Goal: Navigation & Orientation: Find specific page/section

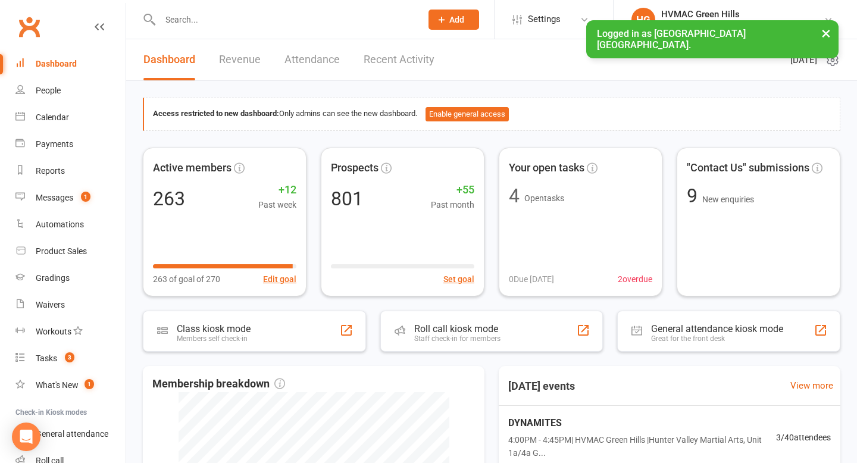
click at [187, 17] on input "text" at bounding box center [285, 19] width 256 height 17
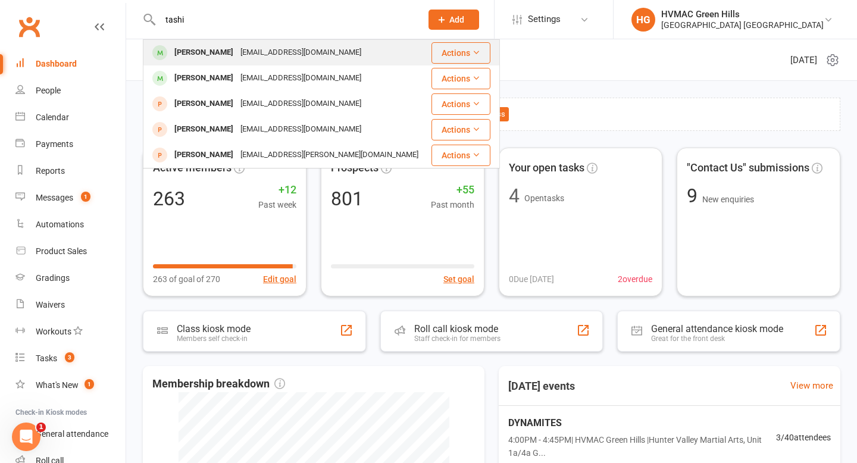
type input "tashi"
click at [218, 51] on div "[PERSON_NAME]" at bounding box center [204, 52] width 66 height 17
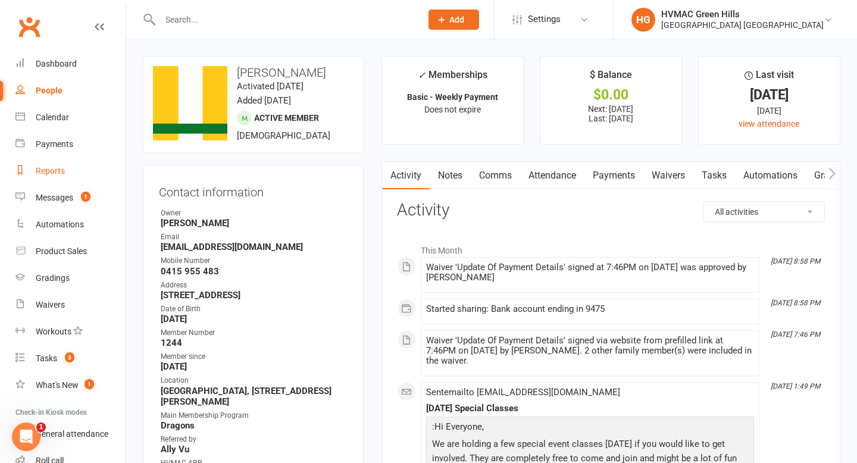
click at [46, 167] on div "Reports" at bounding box center [50, 171] width 29 height 10
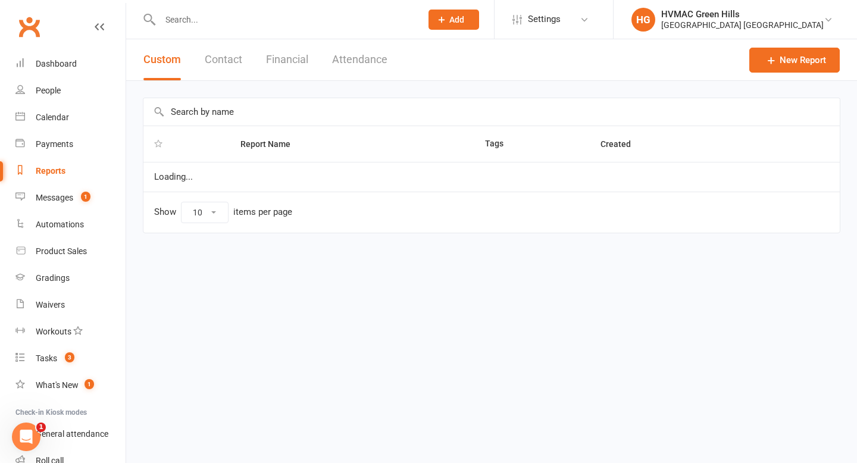
select select "100"
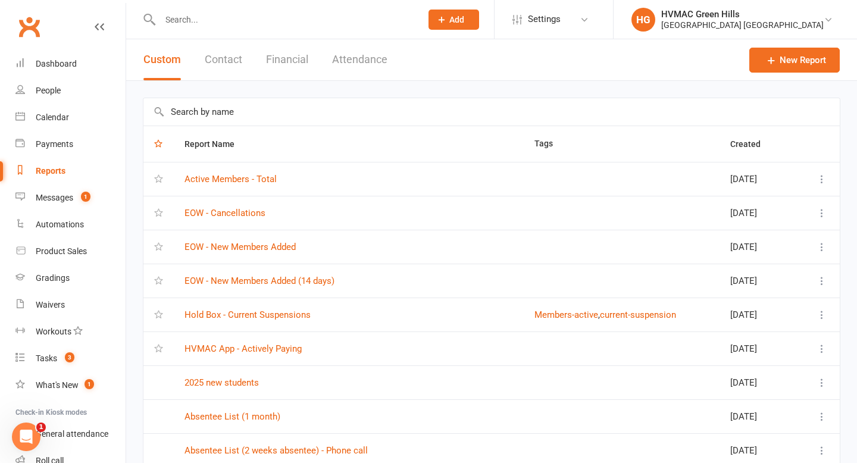
click at [231, 104] on input "text" at bounding box center [491, 111] width 696 height 27
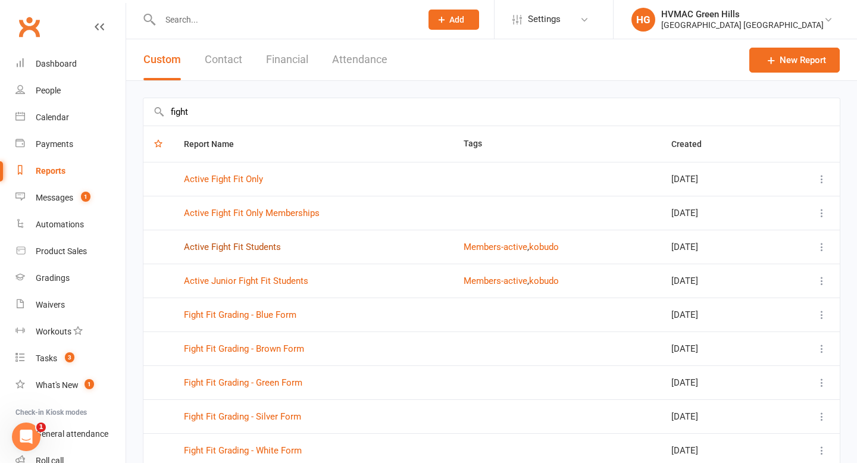
type input "fight"
click at [233, 247] on link "Active Fight Fit Students" at bounding box center [232, 247] width 97 height 11
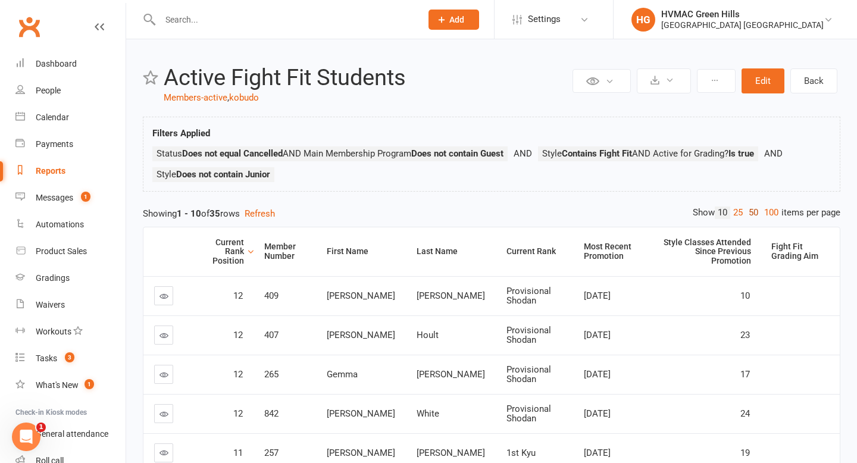
click at [747, 213] on link "50" at bounding box center [753, 213] width 15 height 12
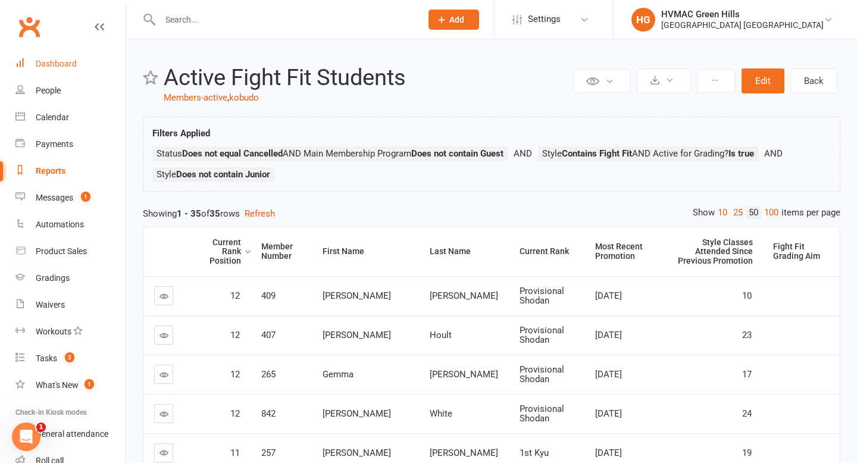
click at [68, 65] on div "Dashboard" at bounding box center [56, 64] width 41 height 10
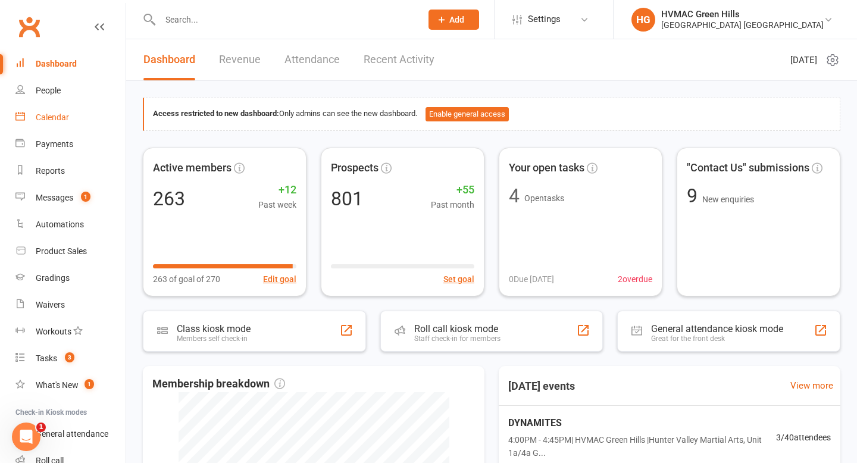
click at [50, 115] on div "Calendar" at bounding box center [52, 117] width 33 height 10
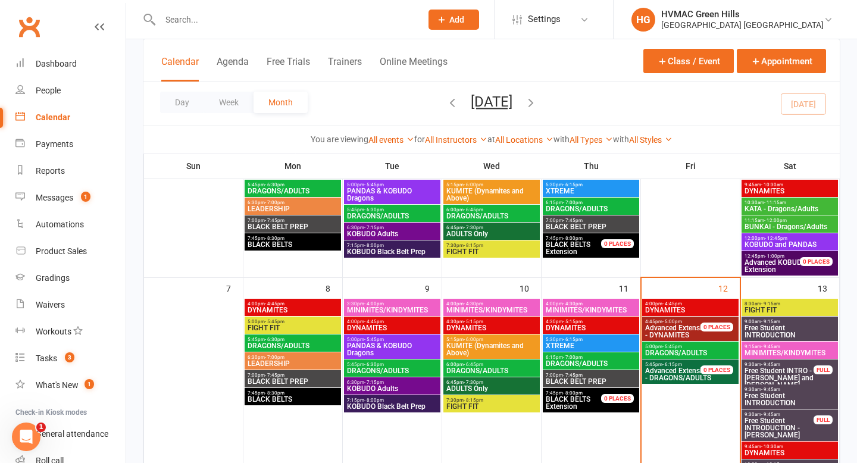
scroll to position [131, 0]
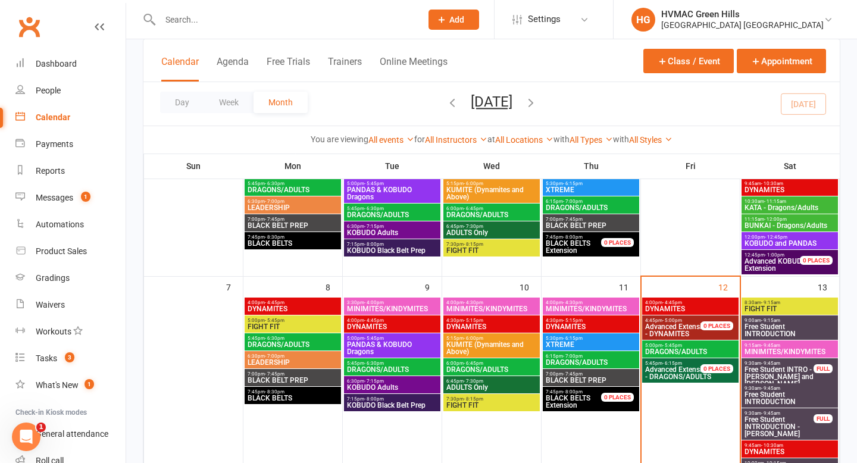
click at [284, 322] on span "5:00pm - 5:45pm" at bounding box center [293, 320] width 92 height 5
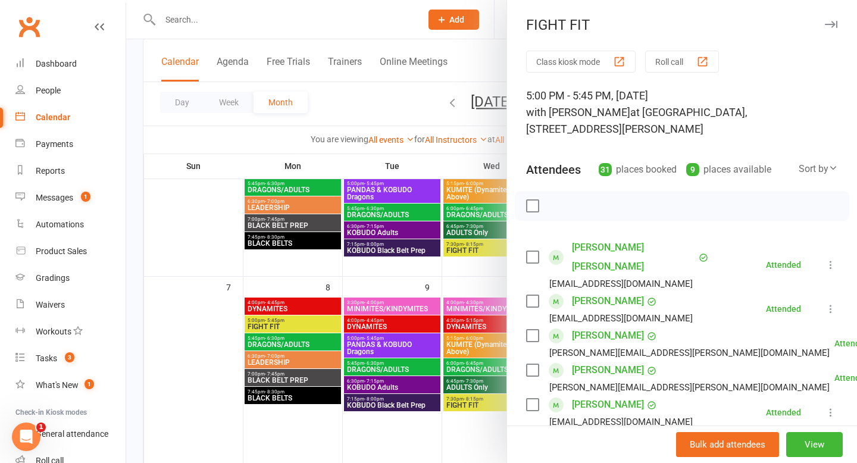
click at [343, 284] on div at bounding box center [491, 231] width 731 height 463
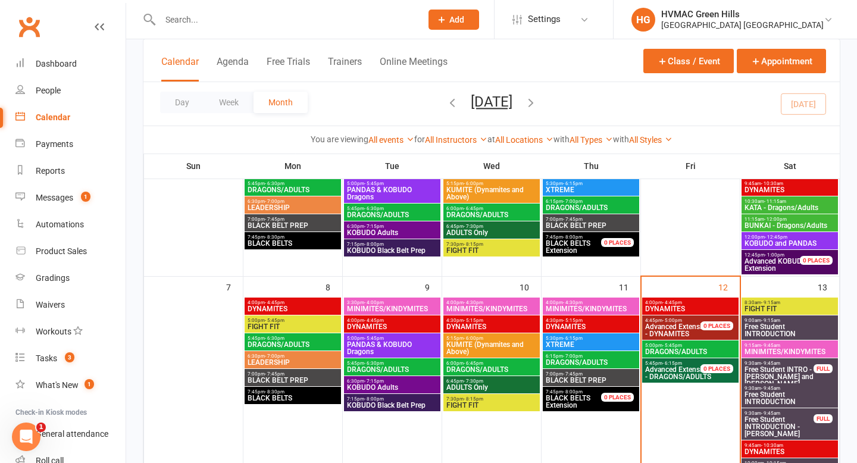
click at [484, 349] on span "KUMITE (Dynamites and Above)" at bounding box center [492, 348] width 92 height 14
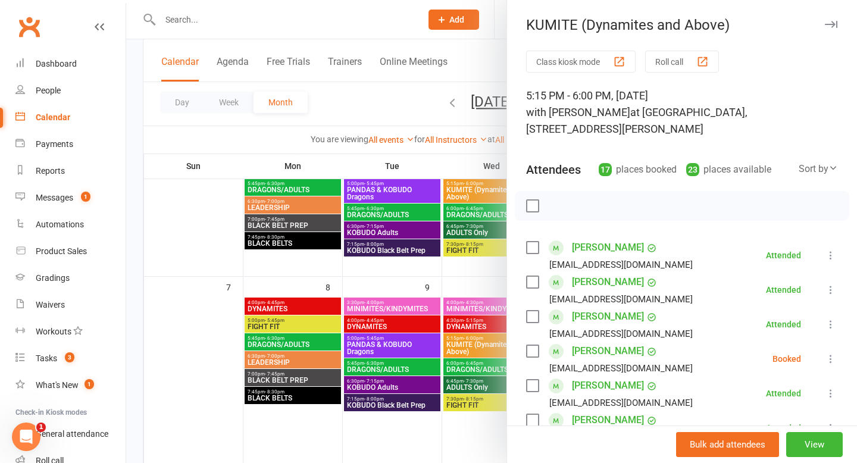
click at [452, 306] on div at bounding box center [491, 231] width 731 height 463
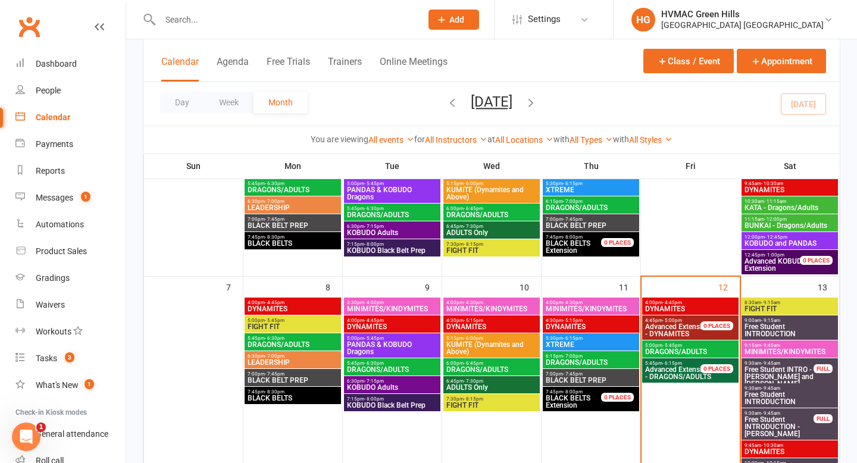
click at [477, 403] on span "FIGHT FIT" at bounding box center [492, 405] width 92 height 7
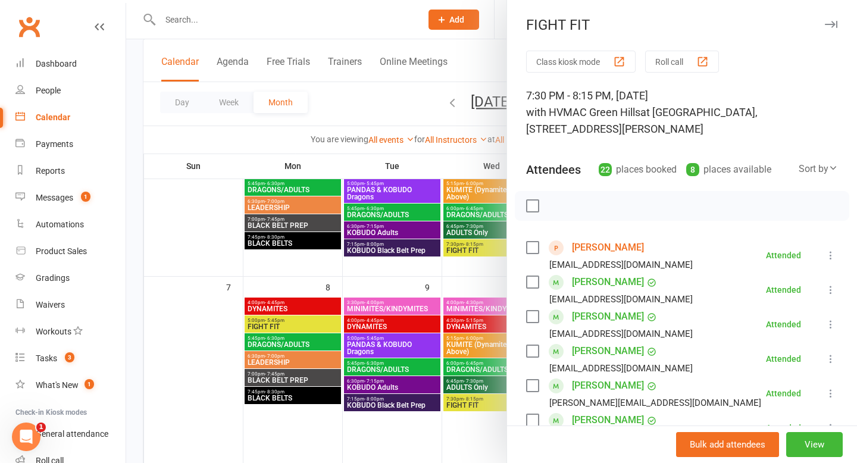
click at [480, 281] on div at bounding box center [491, 231] width 731 height 463
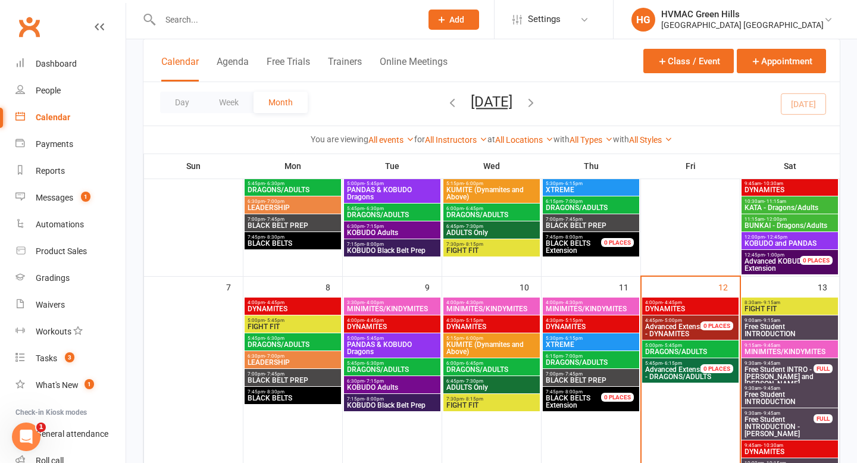
click at [776, 304] on span "- 9:15am" at bounding box center [770, 302] width 19 height 5
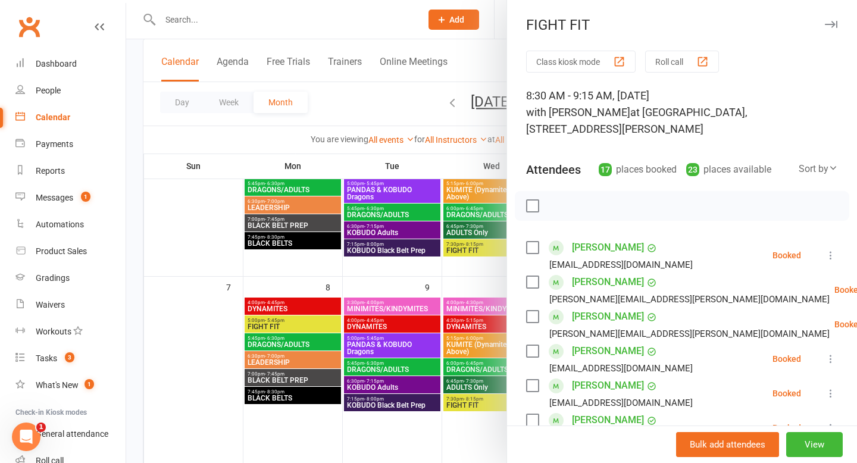
click at [450, 283] on div at bounding box center [491, 231] width 731 height 463
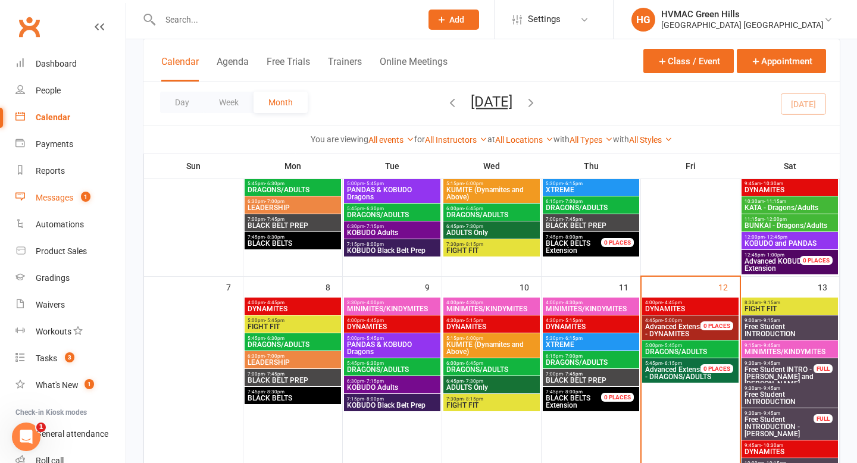
click at [51, 198] on div "Messages" at bounding box center [54, 198] width 37 height 10
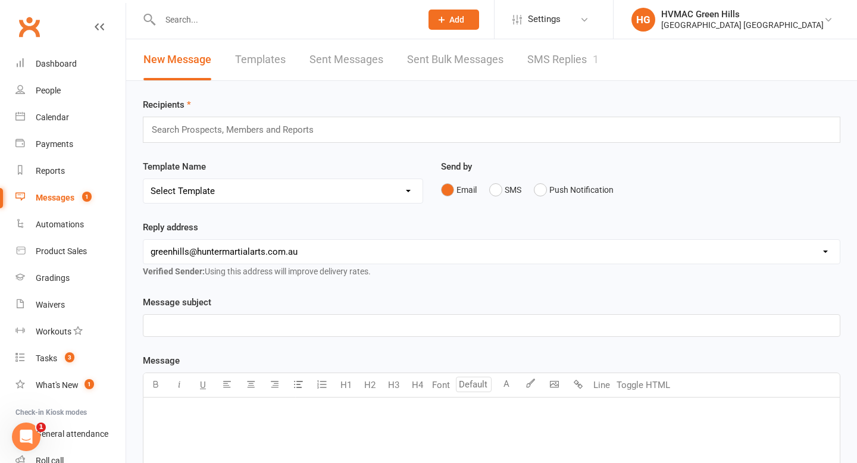
click at [559, 62] on link "SMS Replies 1" at bounding box center [562, 59] width 71 height 41
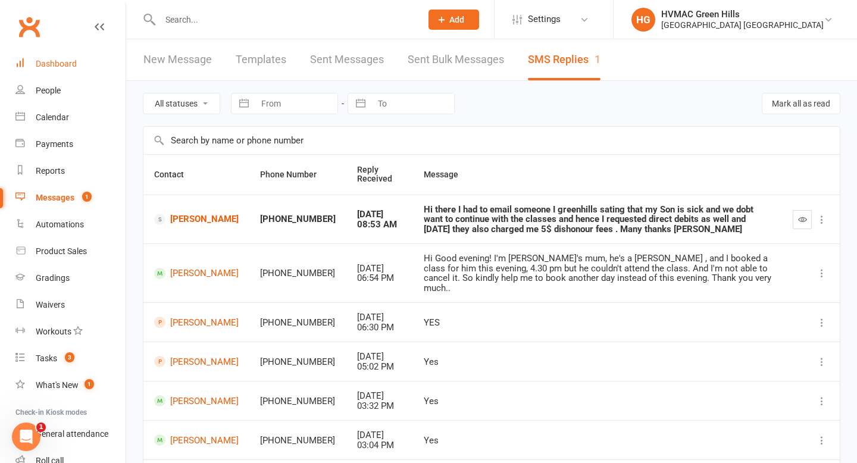
click at [52, 62] on div "Dashboard" at bounding box center [56, 64] width 41 height 10
